Goal: Find specific page/section

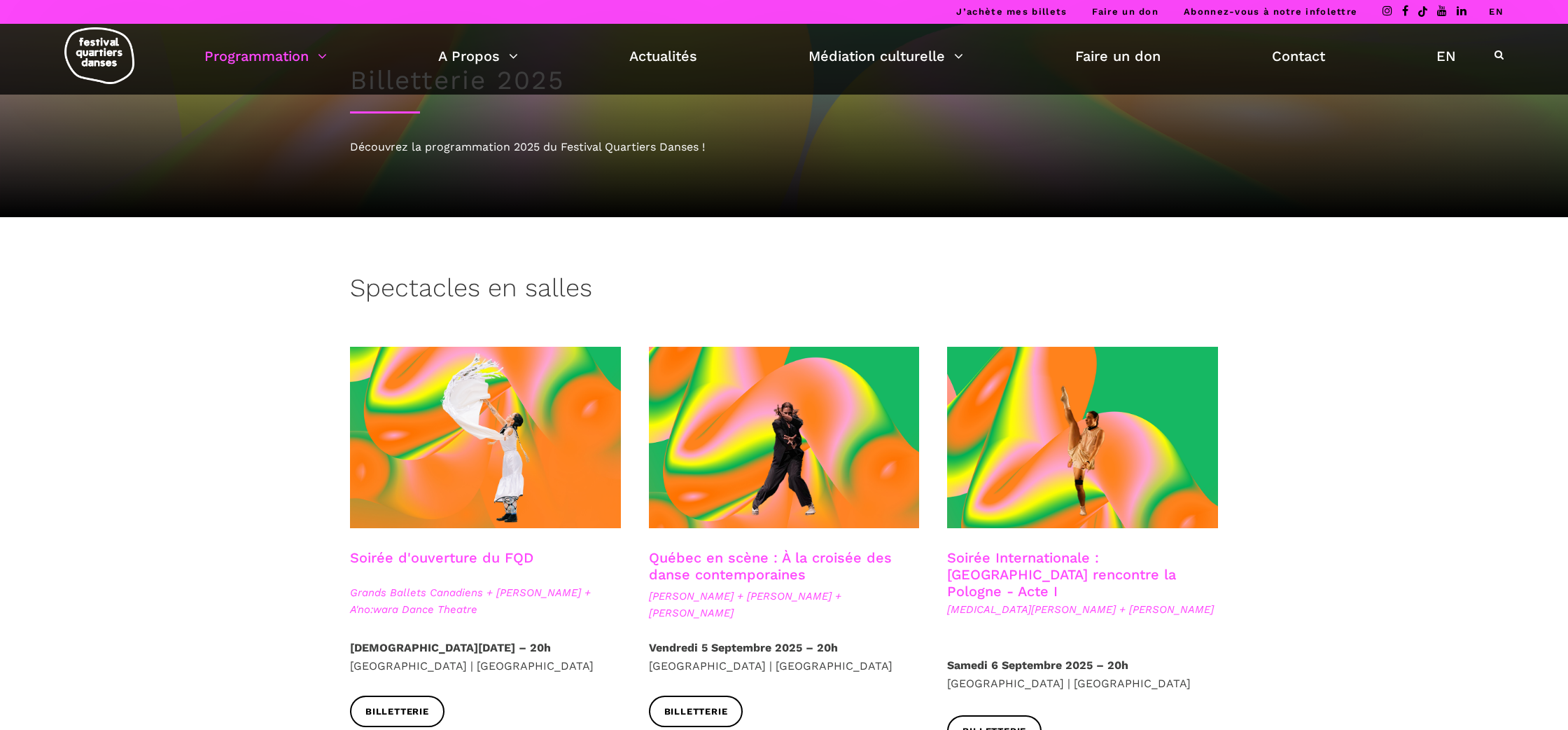
click at [284, 57] on link "Programmation" at bounding box center [266, 56] width 122 height 24
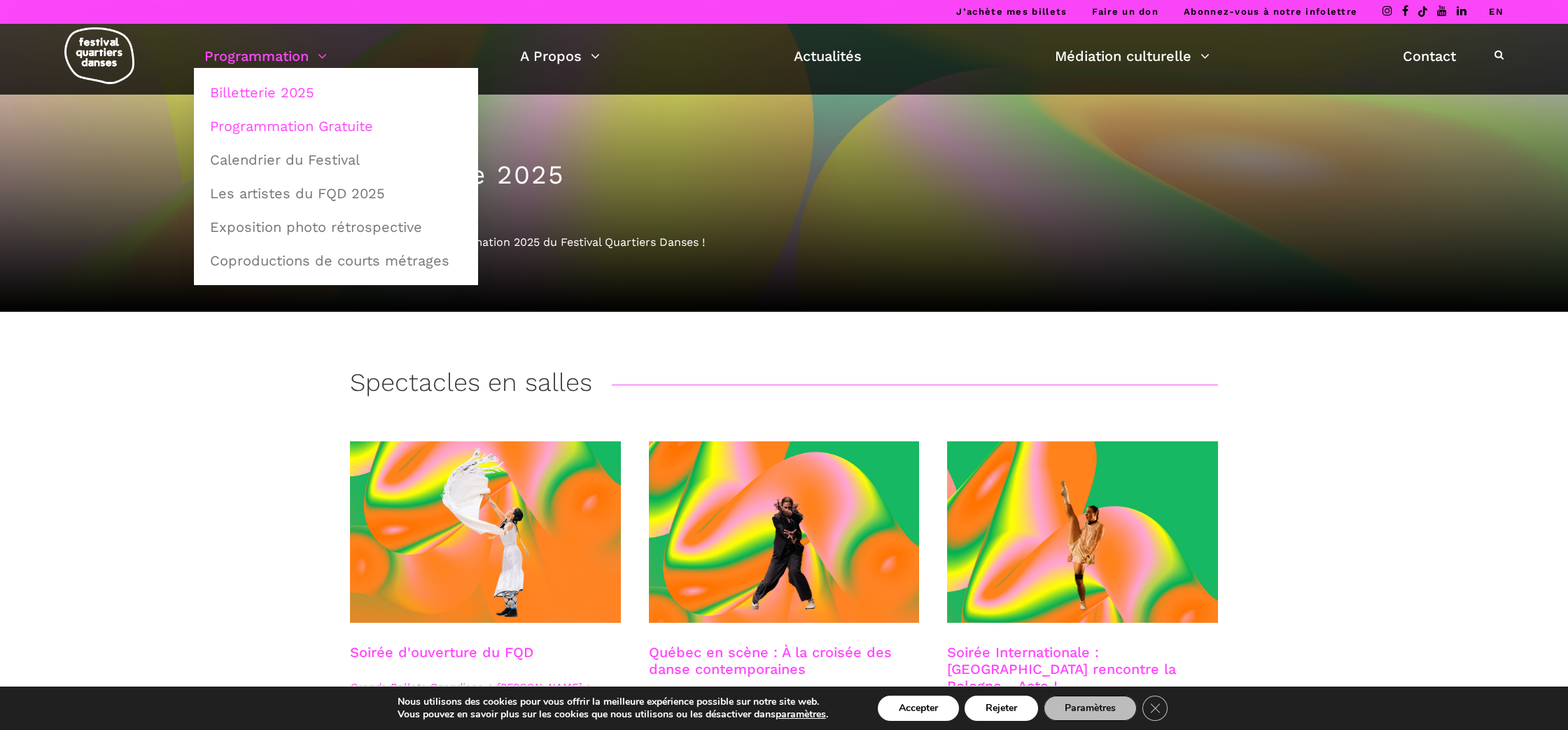
click at [304, 123] on link "Programmation Gratuite" at bounding box center [336, 126] width 269 height 32
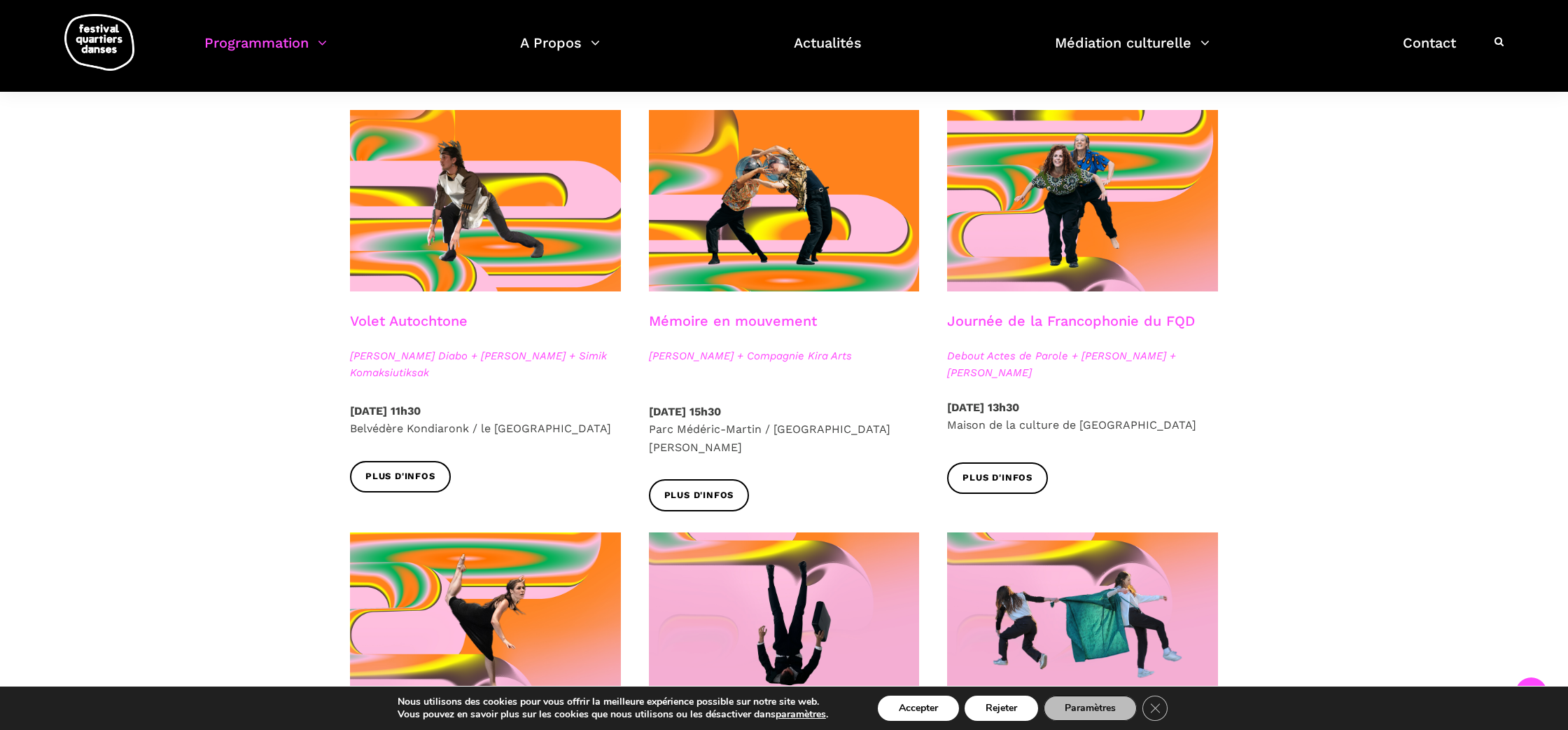
scroll to position [732, 0]
